Goal: Navigation & Orientation: Find specific page/section

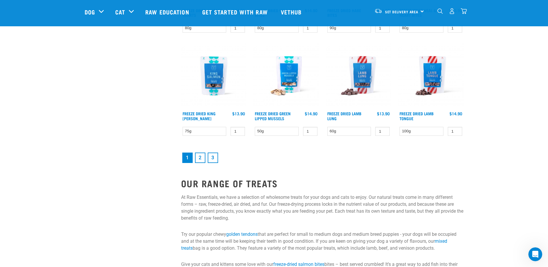
scroll to position [780, 0]
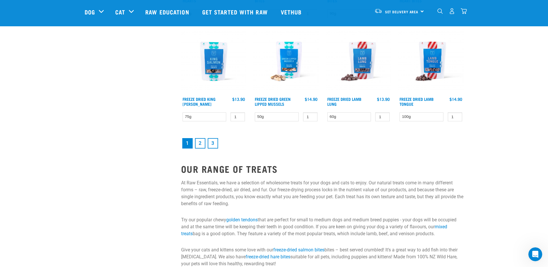
click at [199, 145] on link "2" at bounding box center [200, 143] width 10 height 10
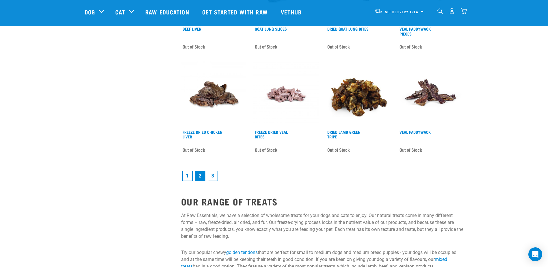
scroll to position [751, 0]
click at [215, 173] on link "3" at bounding box center [213, 175] width 10 height 10
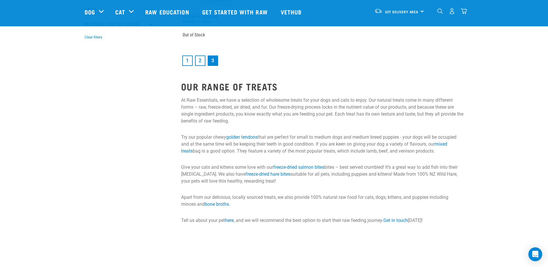
scroll to position [144, 0]
